Goal: Transaction & Acquisition: Purchase product/service

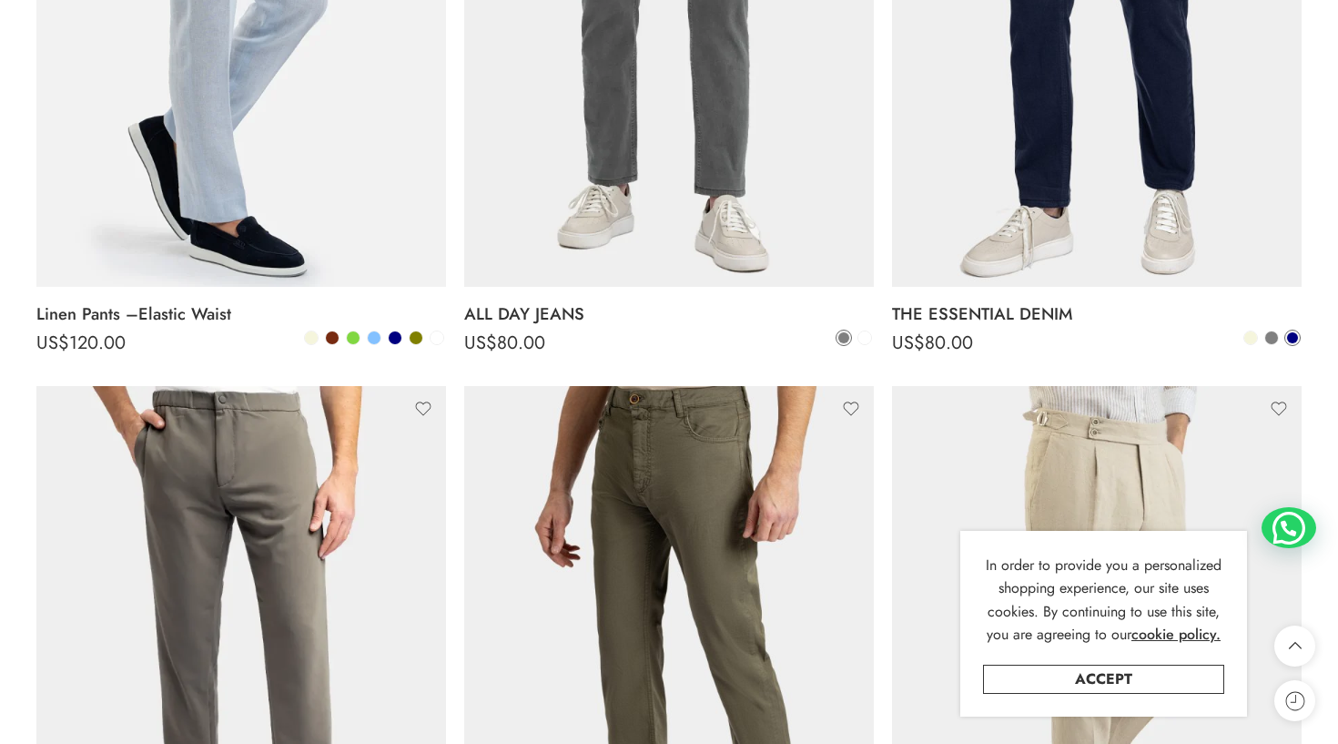
scroll to position [581, 0]
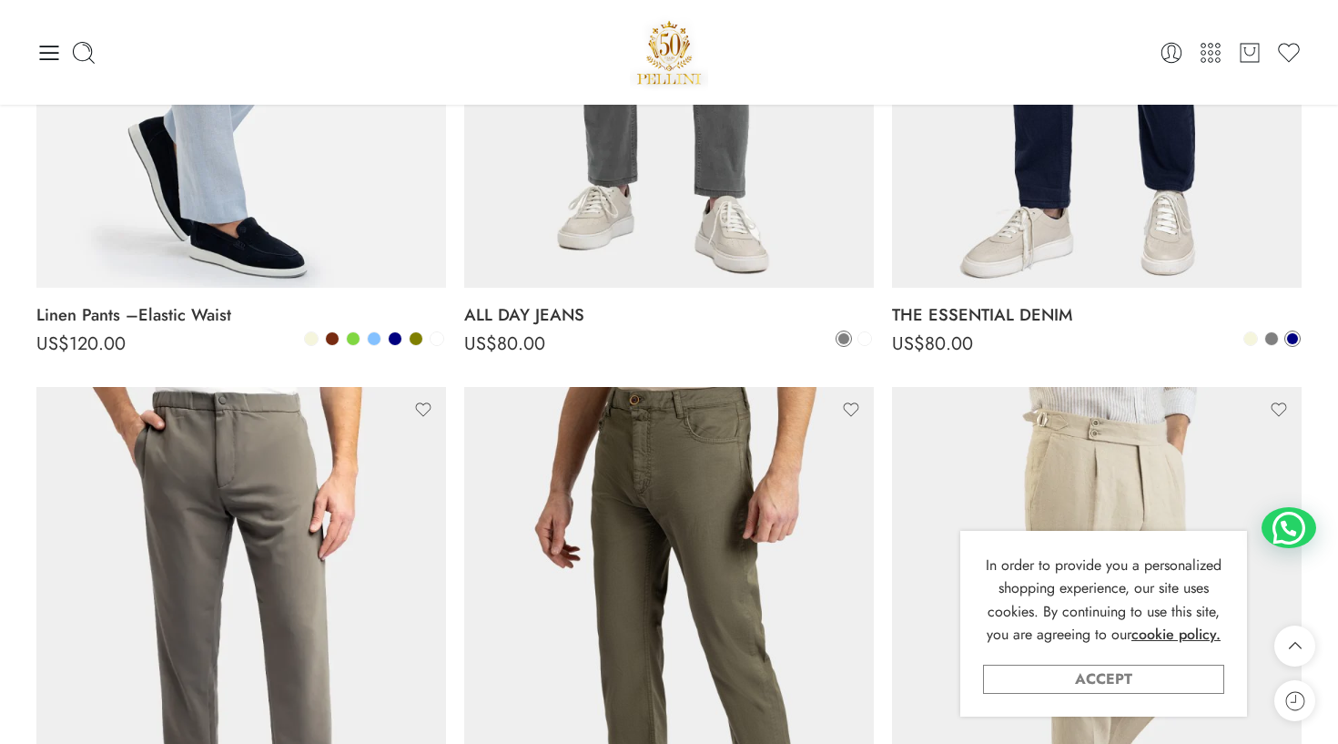
click at [1144, 674] on link "Accept" at bounding box center [1103, 679] width 241 height 29
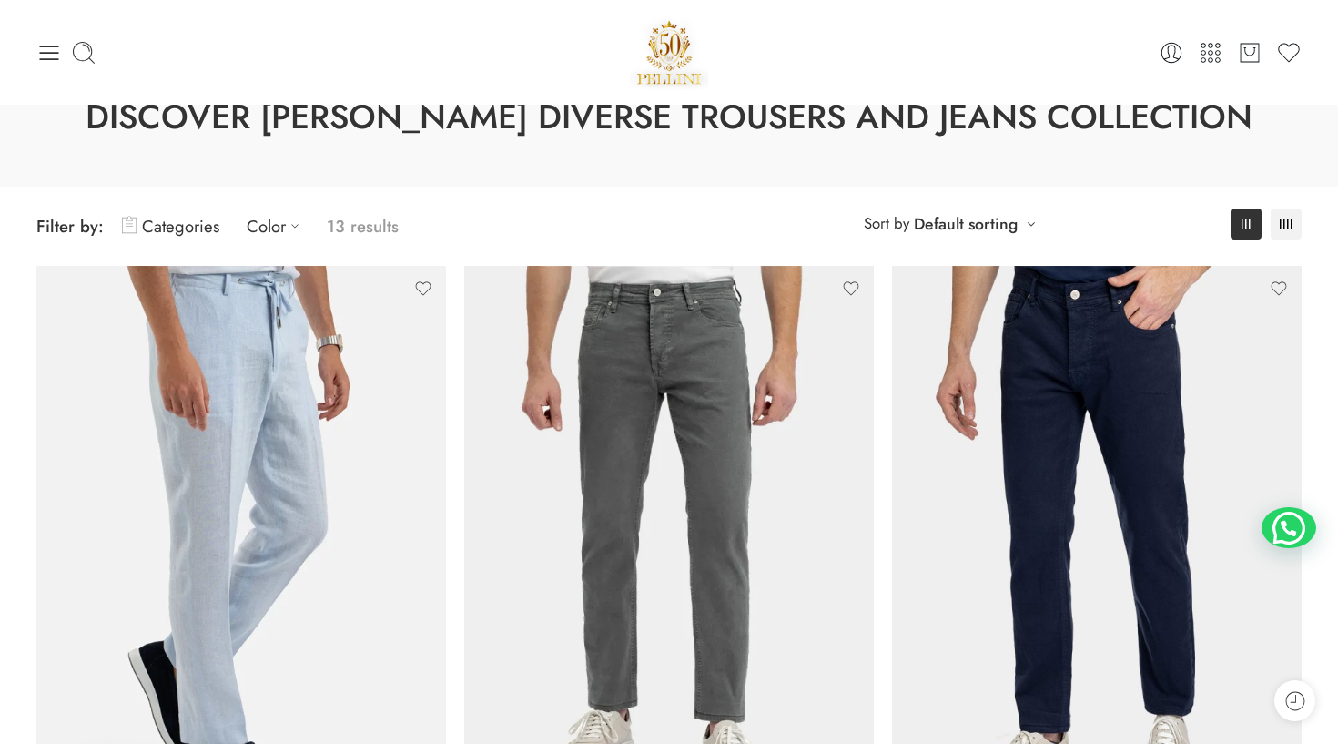
scroll to position [0, 0]
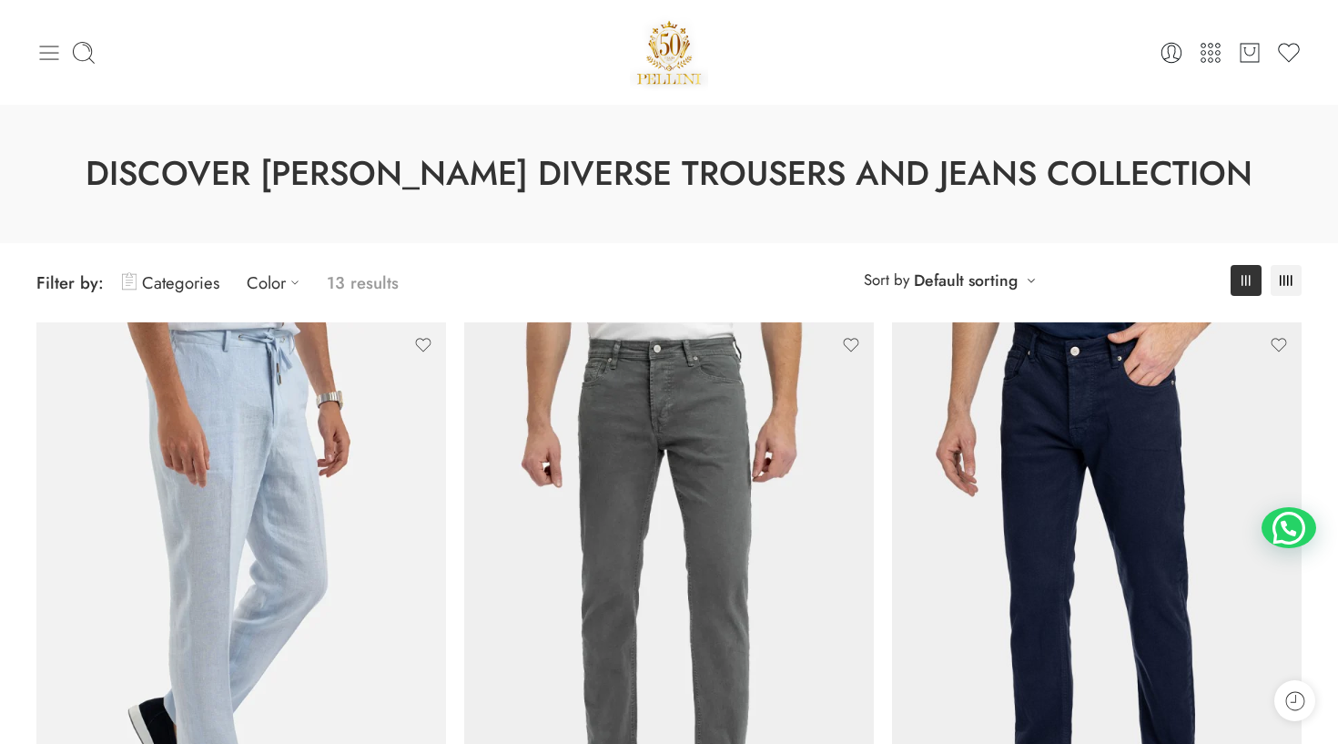
click at [47, 55] on icon at bounding box center [48, 52] width 25 height 25
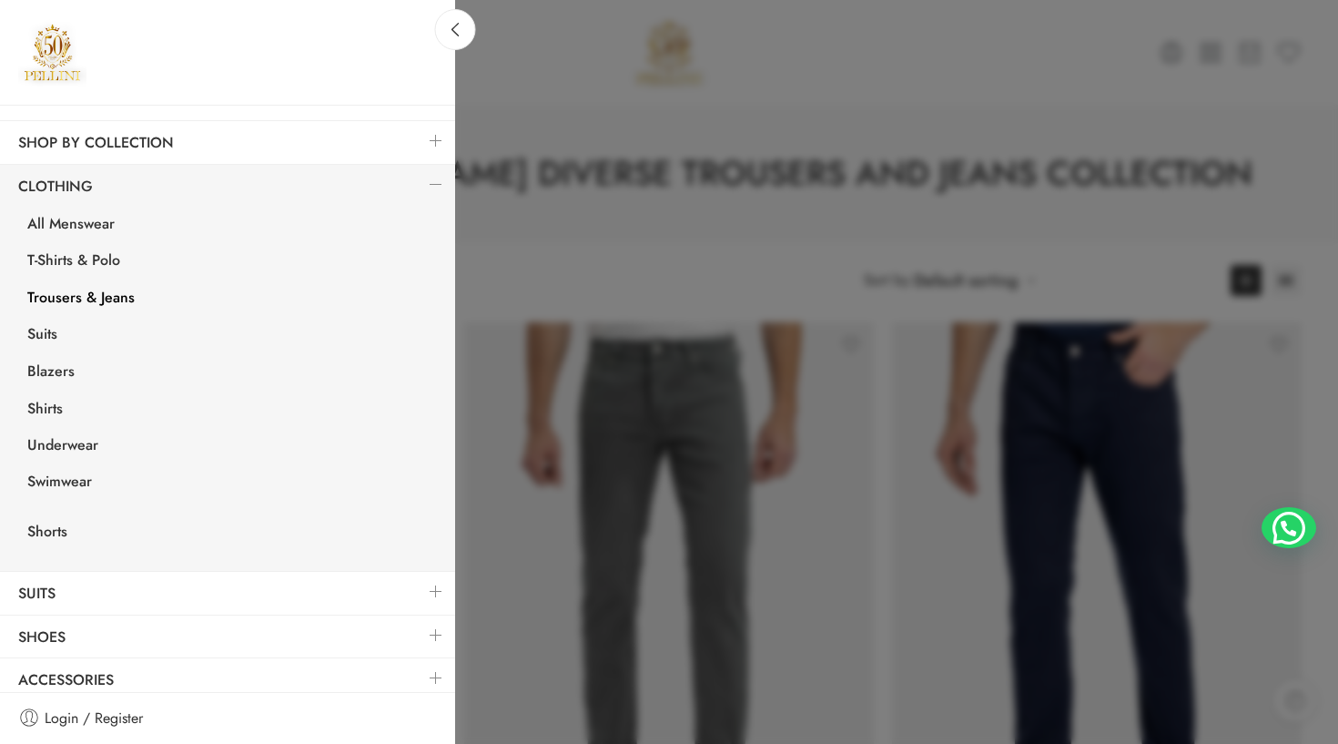
scroll to position [213, 0]
click at [116, 681] on link "Accessories" at bounding box center [227, 681] width 455 height 42
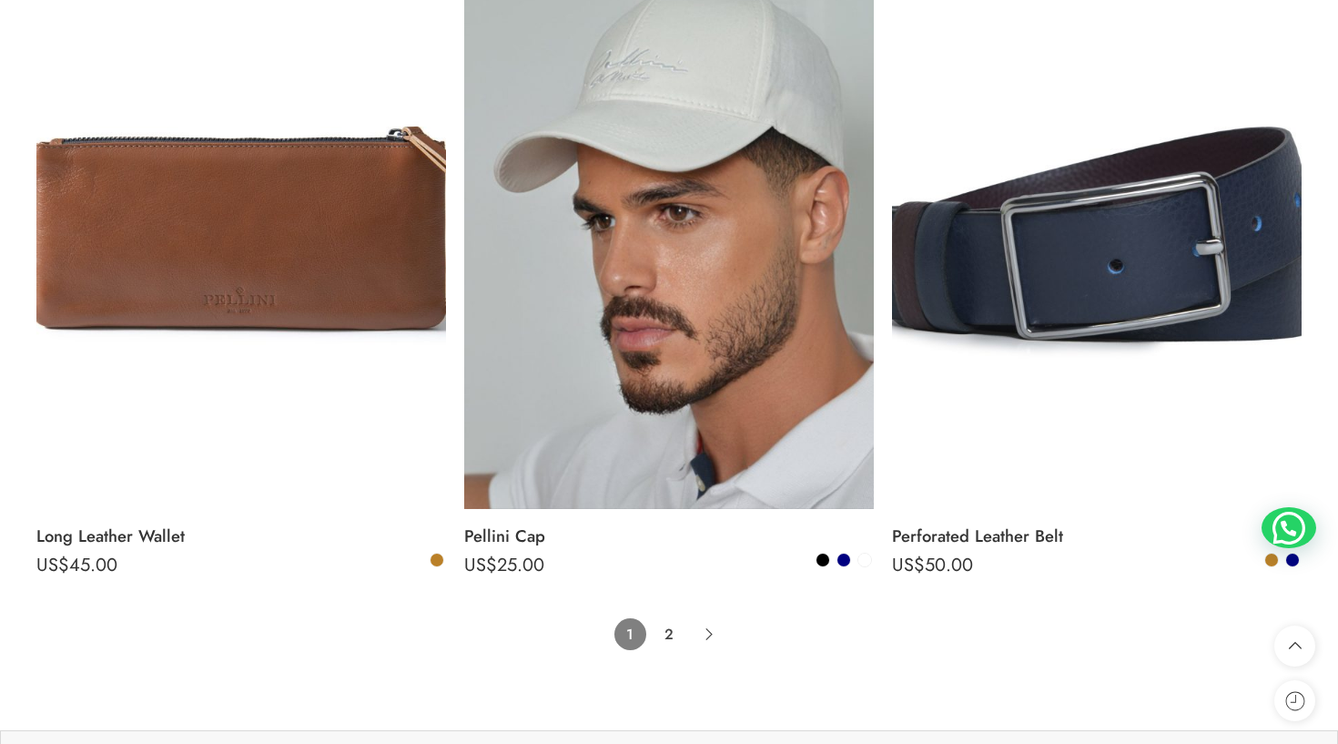
scroll to position [12646, 0]
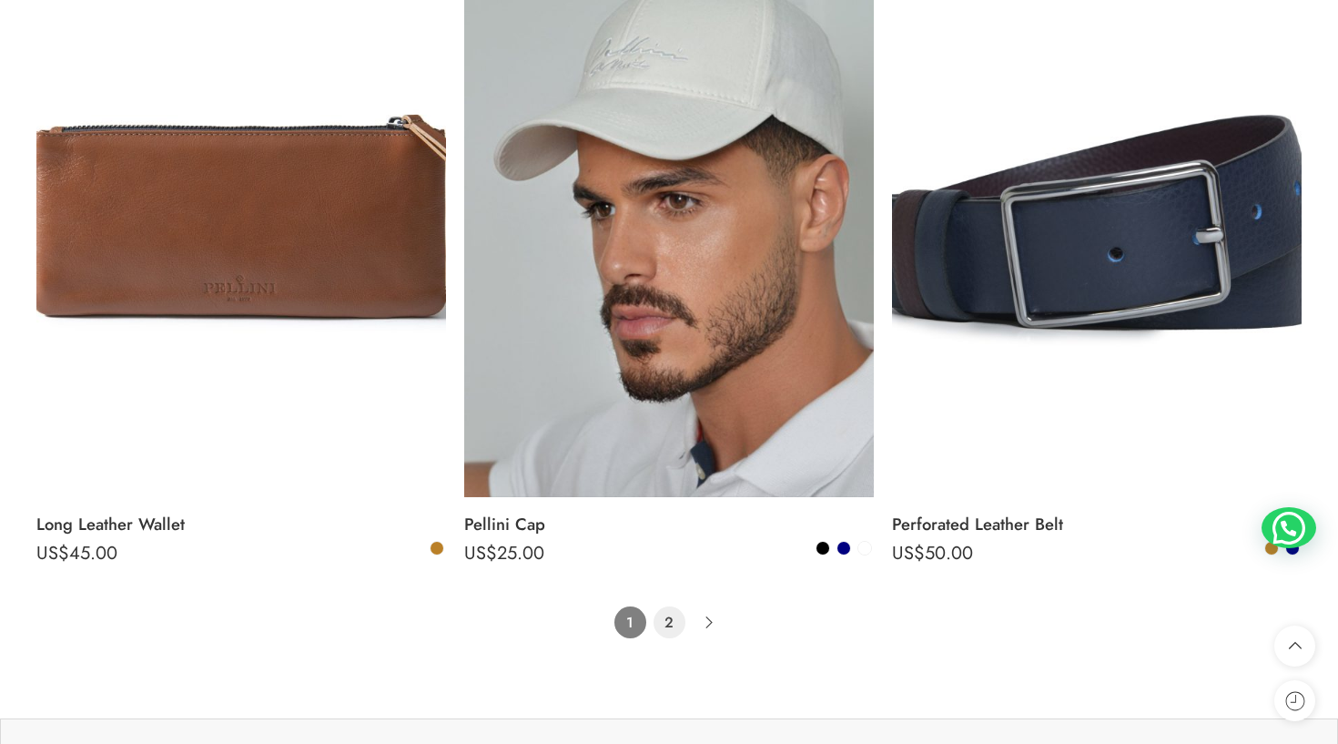
click at [658, 606] on link "2" at bounding box center [670, 622] width 32 height 32
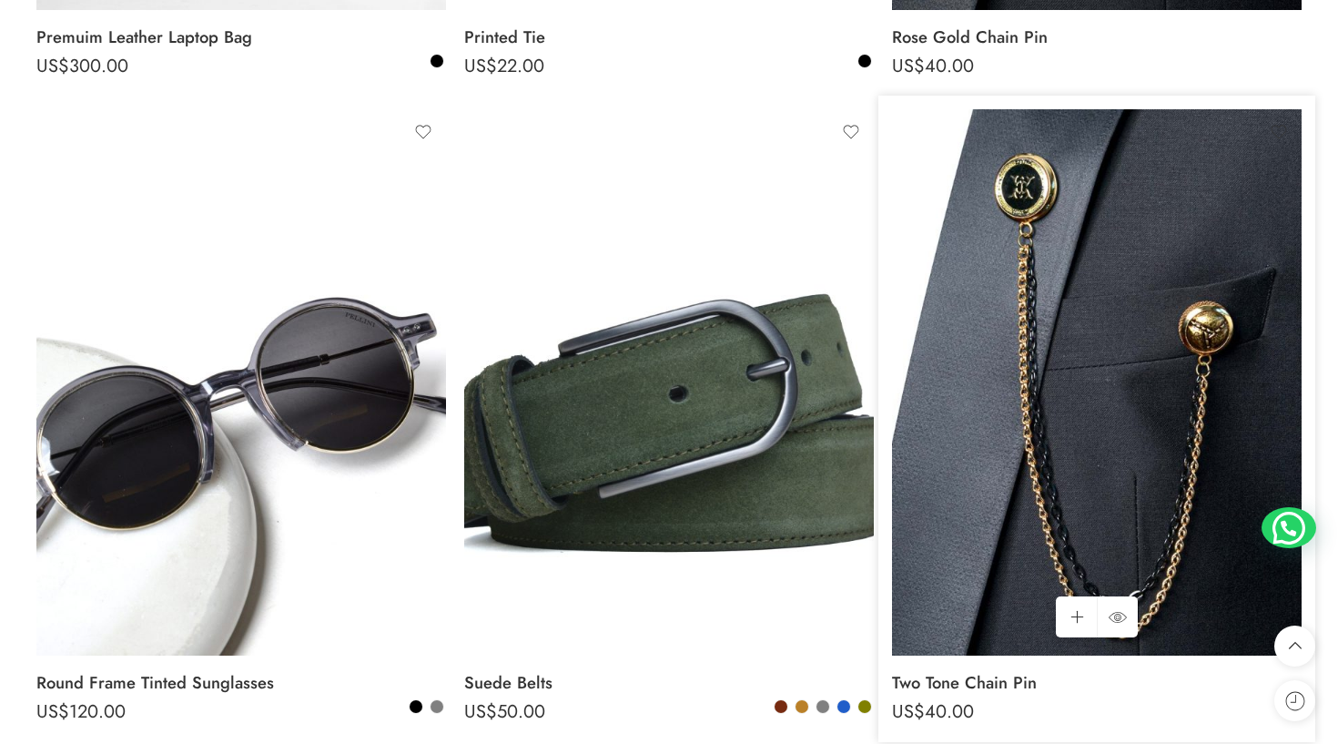
scroll to position [859, 0]
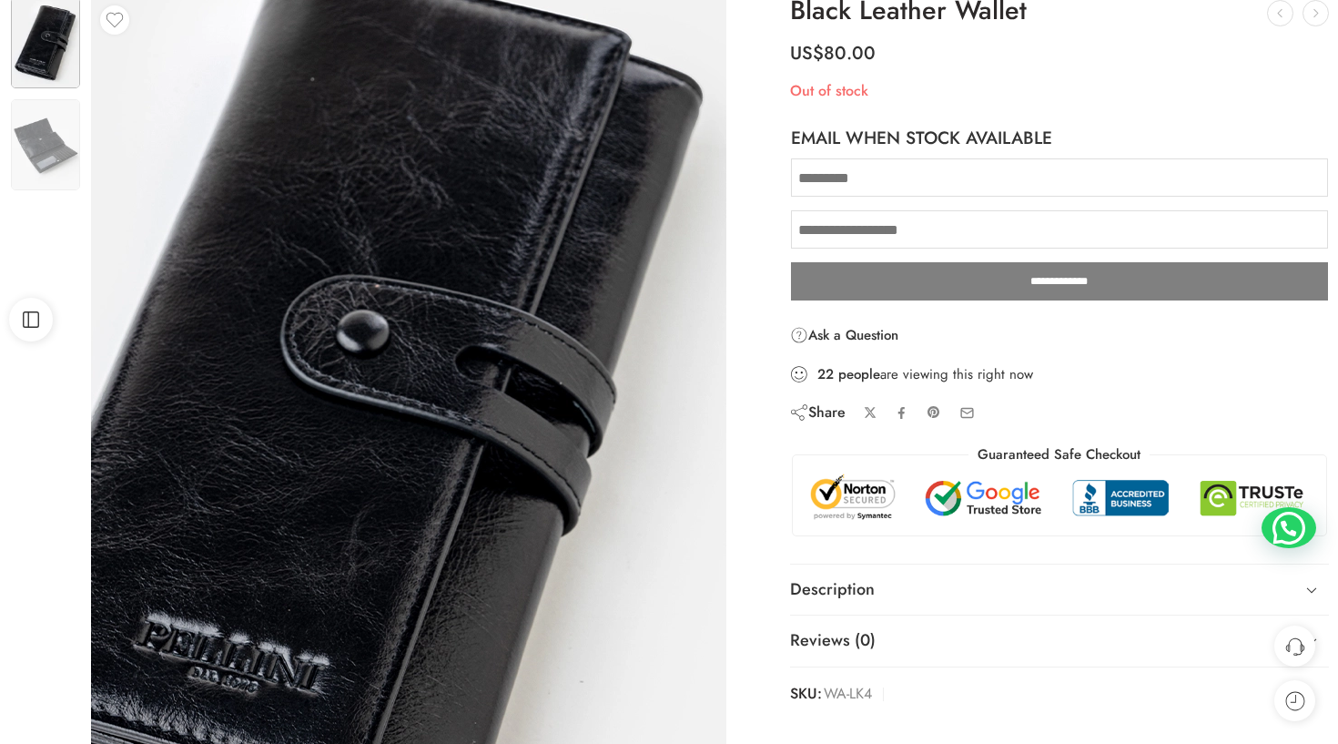
scroll to position [189, 0]
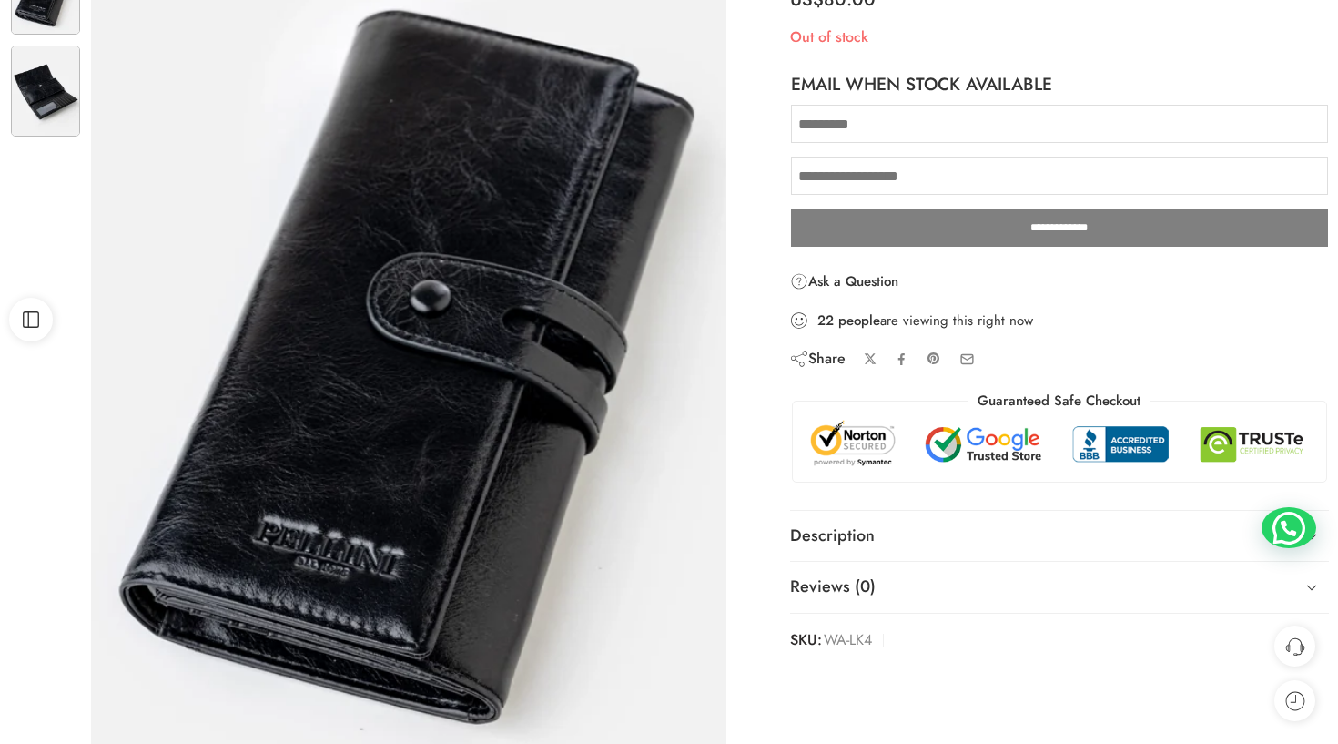
click at [56, 107] on img at bounding box center [45, 91] width 69 height 91
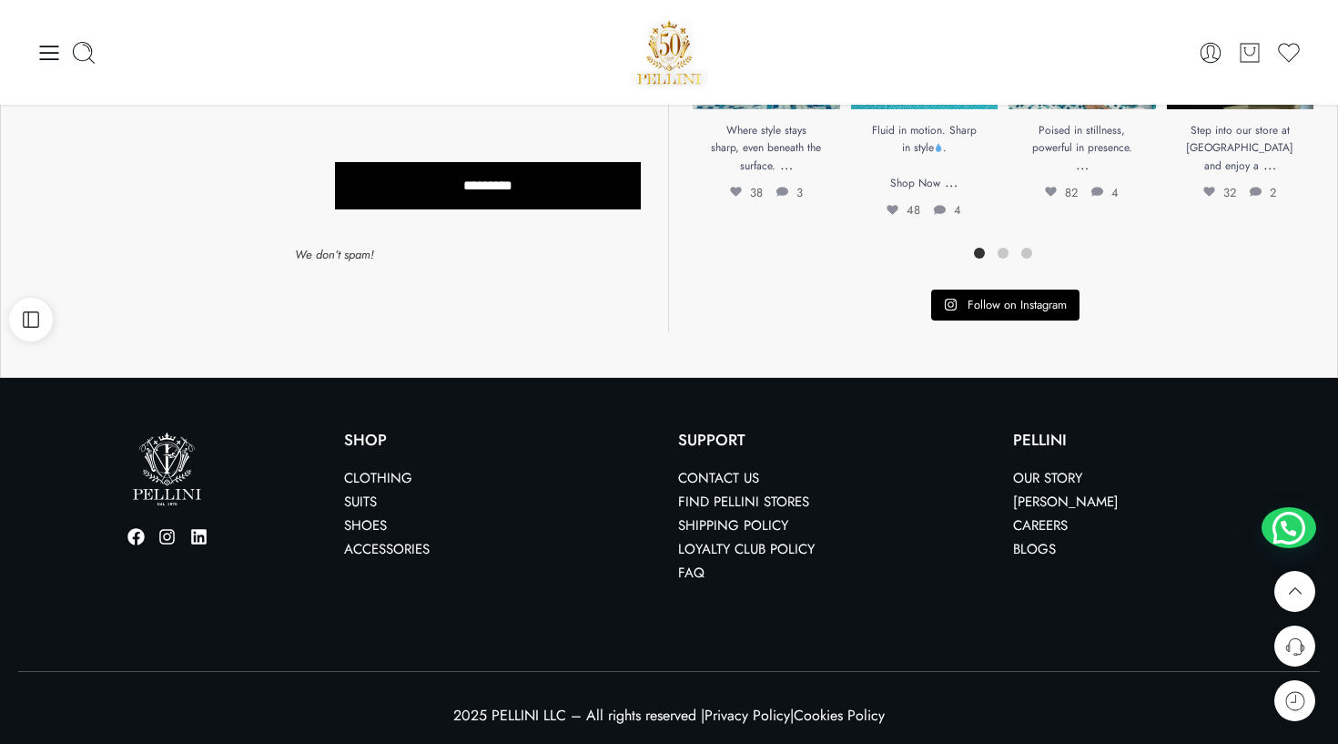
scroll to position [1318, 0]
click at [1127, 6] on div "0 Cart 0 Wishlist" at bounding box center [668, 52] width 1265 height 105
